Goal: Navigation & Orientation: Find specific page/section

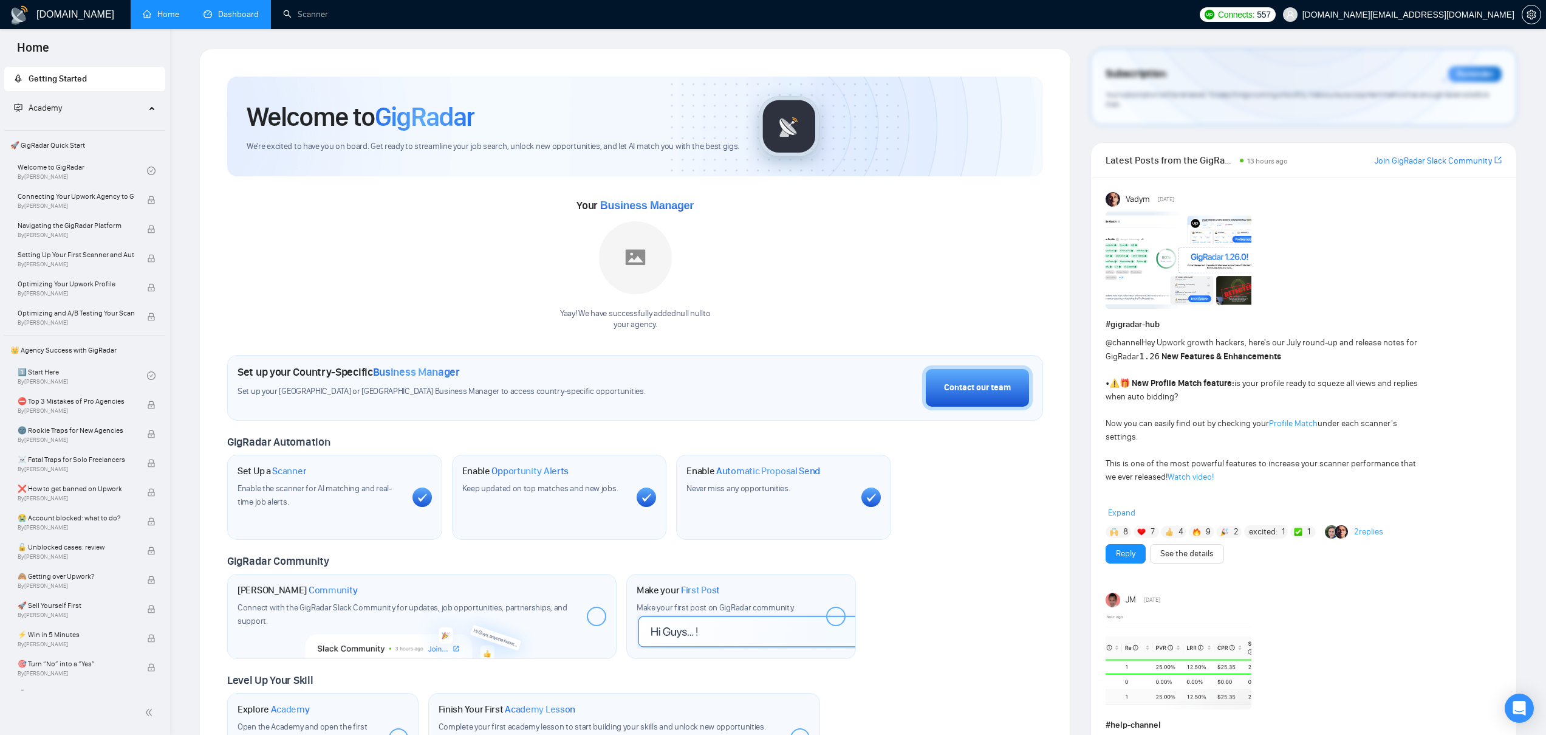
click at [244, 14] on link "Dashboard" at bounding box center [231, 14] width 55 height 10
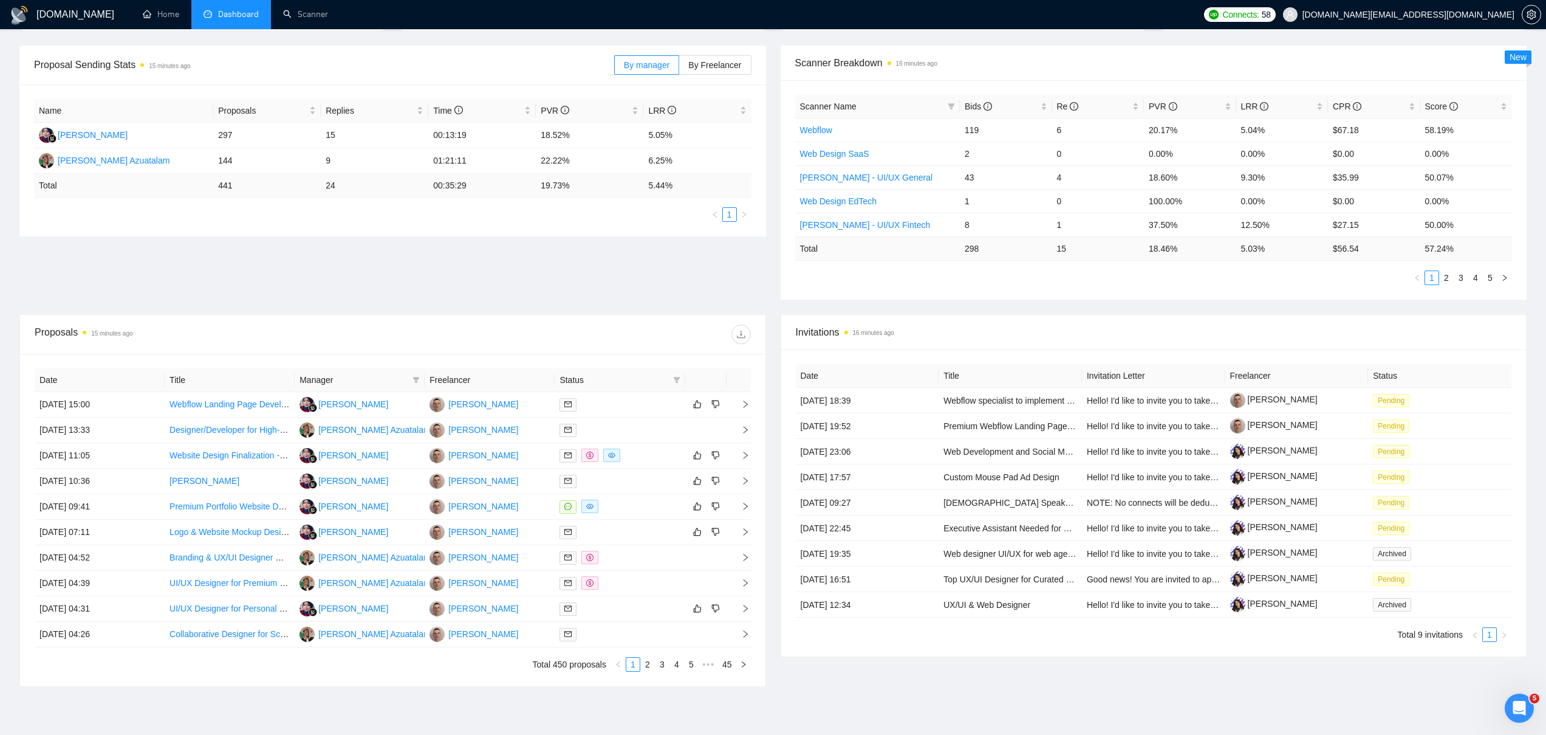
scroll to position [187, 0]
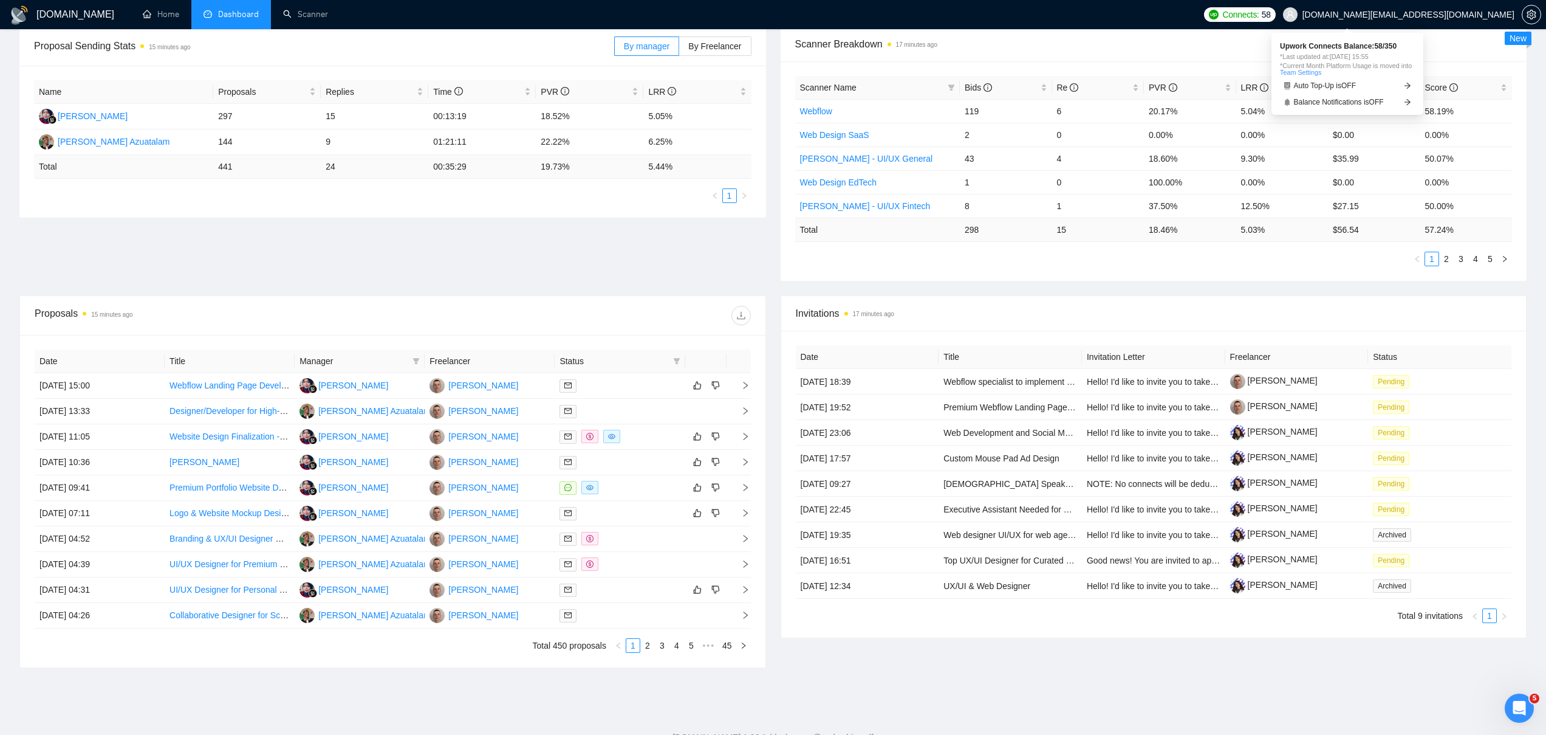
click at [1259, 15] on span "Connects:" at bounding box center [1241, 14] width 36 height 13
click at [1170, 2] on ul "Home Dashboard Scanner" at bounding box center [662, 14] width 1072 height 29
